Goal: Task Accomplishment & Management: Manage account settings

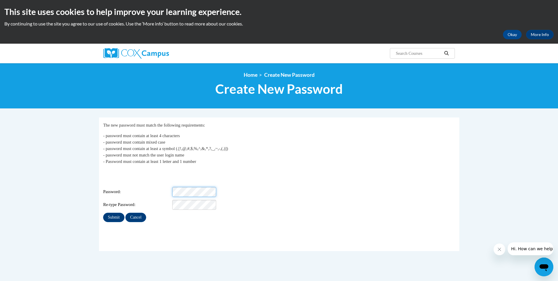
click at [228, 187] on div "Password:" at bounding box center [279, 192] width 352 height 10
click at [406, 225] on fieldset "My Password The new password must match the following requirements: - password …" at bounding box center [279, 184] width 360 height 134
click at [115, 213] on input "Submit" at bounding box center [113, 217] width 21 height 9
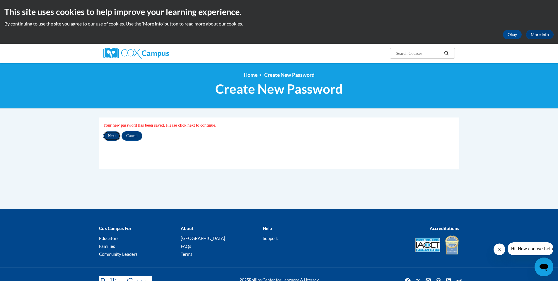
click at [114, 137] on input "Next" at bounding box center [111, 135] width 17 height 9
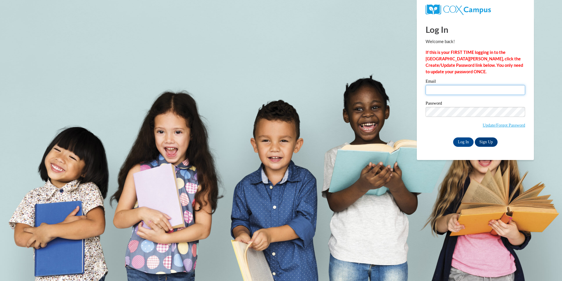
click at [443, 88] on input "Email" at bounding box center [476, 90] width 100 height 10
type input "[PERSON_NAME][EMAIL_ADDRESS][DOMAIN_NAME]"
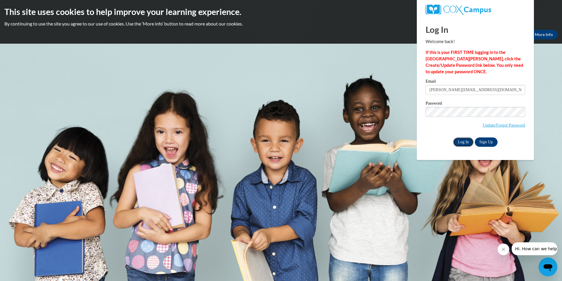
click at [461, 141] on input "Log In" at bounding box center [463, 141] width 21 height 9
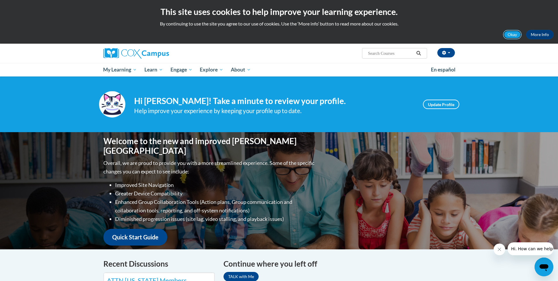
drag, startPoint x: 511, startPoint y: 33, endPoint x: 467, endPoint y: 51, distance: 48.0
click at [511, 33] on button "Okay" at bounding box center [512, 34] width 19 height 9
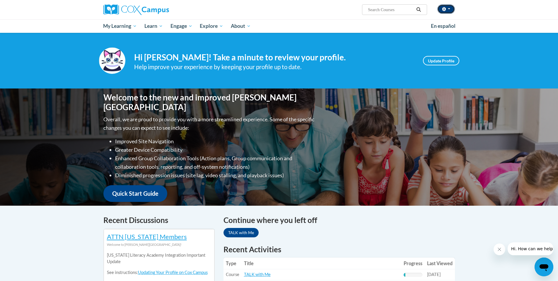
click at [449, 9] on span "button" at bounding box center [449, 8] width 2 height 1
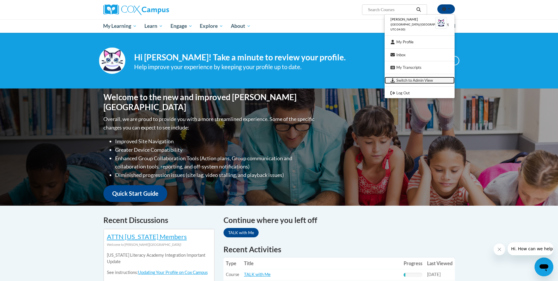
click at [429, 79] on link "Switch to Admin View" at bounding box center [420, 80] width 70 height 7
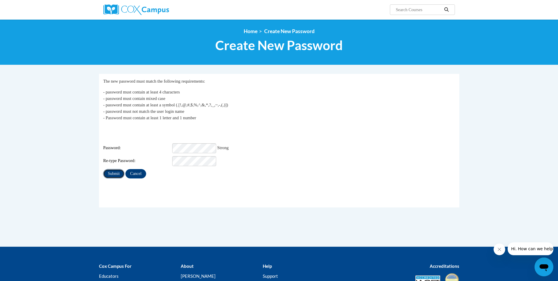
click at [115, 169] on input "Submit" at bounding box center [113, 173] width 21 height 9
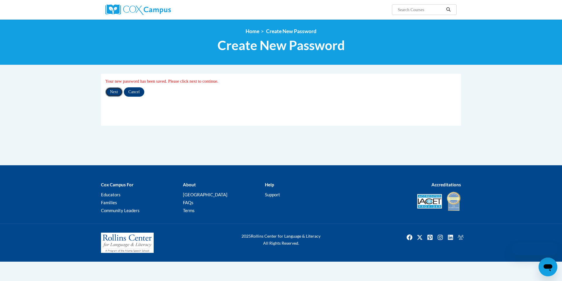
click at [115, 92] on input "Next" at bounding box center [113, 91] width 17 height 9
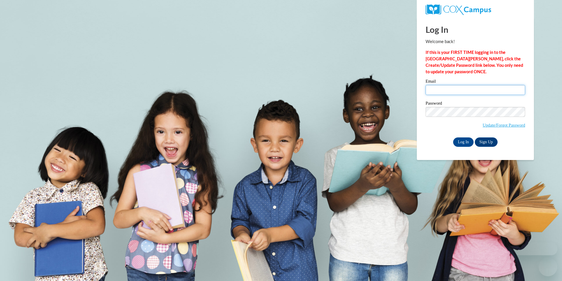
click at [449, 86] on input "Email" at bounding box center [476, 90] width 100 height 10
type input "[PERSON_NAME][EMAIL_ADDRESS][DOMAIN_NAME]"
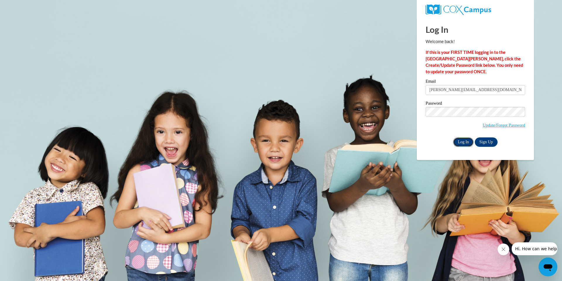
click at [461, 143] on input "Log In" at bounding box center [463, 141] width 21 height 9
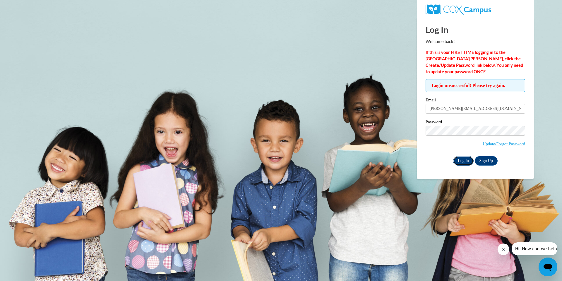
drag, startPoint x: 464, startPoint y: 162, endPoint x: 460, endPoint y: 162, distance: 4.4
click at [464, 162] on input "Log In" at bounding box center [463, 160] width 21 height 9
click at [504, 142] on link "Update/Forgot Password" at bounding box center [504, 143] width 42 height 5
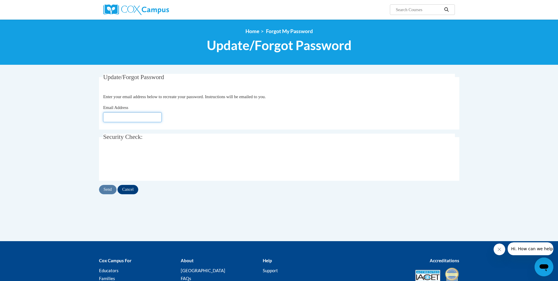
click at [125, 115] on input "Email Address" at bounding box center [132, 117] width 59 height 10
type input "[PERSON_NAME][EMAIL_ADDRESS][DOMAIN_NAME]"
click at [108, 189] on input "Send" at bounding box center [108, 189] width 18 height 9
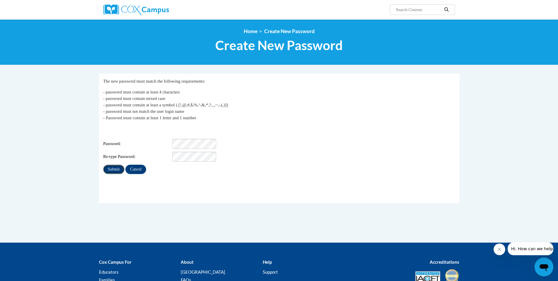
click at [117, 165] on input "Submit" at bounding box center [113, 169] width 21 height 9
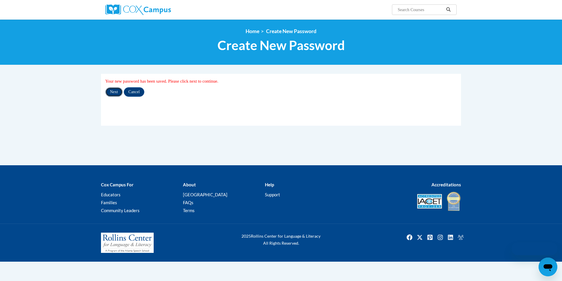
click at [116, 94] on input "Next" at bounding box center [113, 91] width 17 height 9
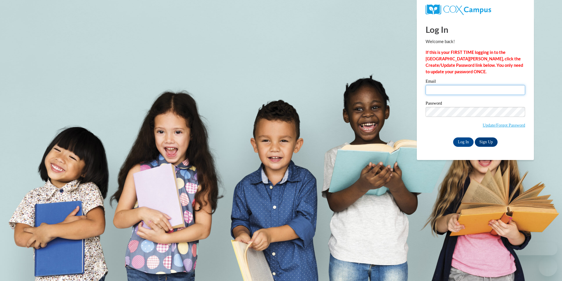
click at [440, 87] on input "Email" at bounding box center [476, 90] width 100 height 10
type input "[PERSON_NAME][EMAIL_ADDRESS][DOMAIN_NAME]"
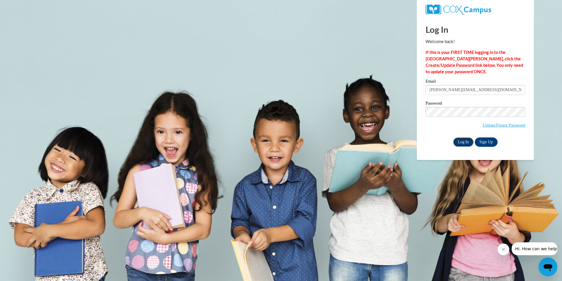
click at [462, 142] on input "Log In" at bounding box center [463, 141] width 21 height 9
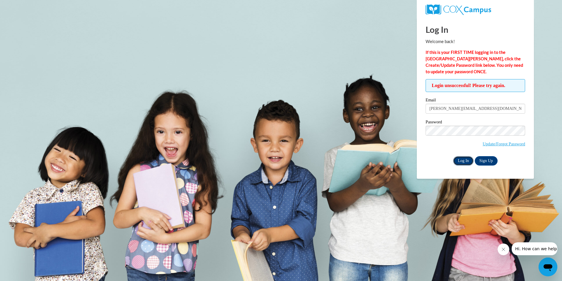
click at [464, 161] on input "Log In" at bounding box center [463, 160] width 21 height 9
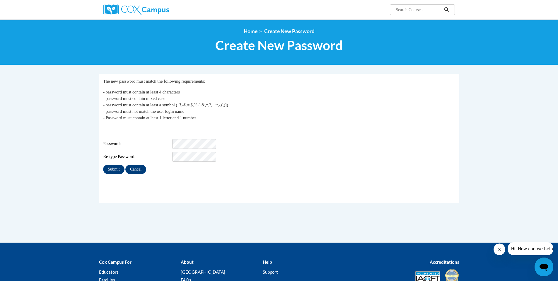
click at [72, 82] on body "Search Search... <en>Home</en><fr>Accueil</fr><de>Zuhause</de><it>Casa</it><es>…" at bounding box center [279, 169] width 558 height 339
